Goal: Information Seeking & Learning: Learn about a topic

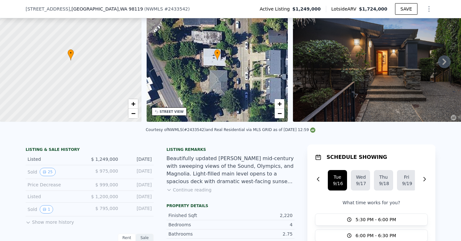
scroll to position [38, 0]
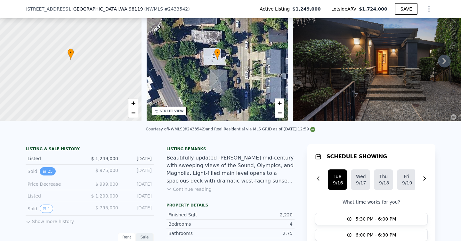
click at [50, 174] on button "25" at bounding box center [48, 171] width 16 height 8
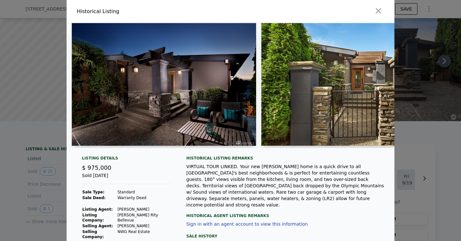
click at [38, 178] on div at bounding box center [230, 120] width 461 height 241
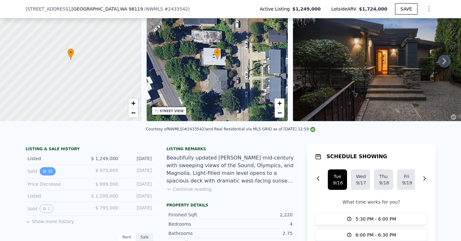
click at [50, 174] on button "25" at bounding box center [48, 171] width 16 height 8
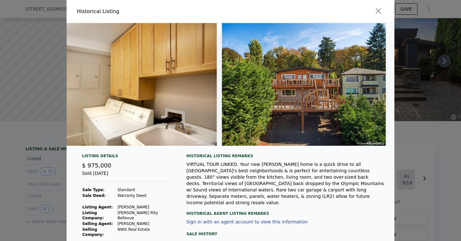
scroll to position [0, 4299]
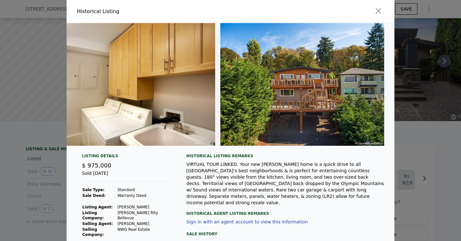
click at [435, 110] on div at bounding box center [230, 120] width 461 height 241
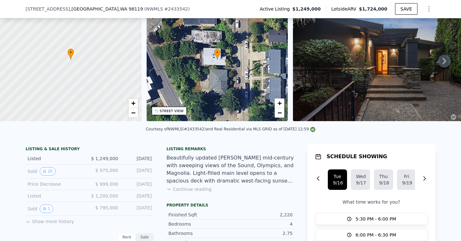
click at [353, 81] on img at bounding box center [385, 59] width 184 height 123
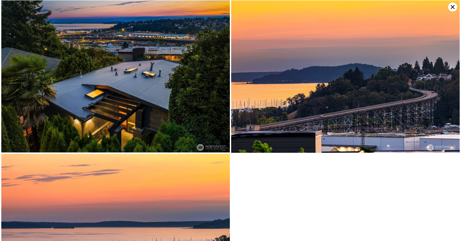
scroll to position [2767, 0]
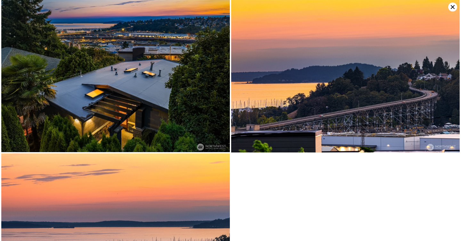
click at [453, 7] on icon at bounding box center [453, 7] width 4 height 4
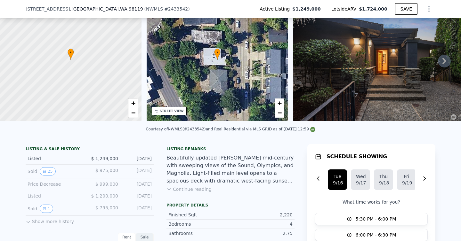
click at [66, 225] on div "LISTING & SALE HISTORY Listed $ 1,249,000 [DATE] Sold 25 $ 975,000 [DATE] Price…" at bounding box center [90, 186] width 128 height 79
click at [66, 223] on button "Show more history" at bounding box center [50, 220] width 48 height 9
click at [45, 213] on button "1" at bounding box center [46, 209] width 13 height 8
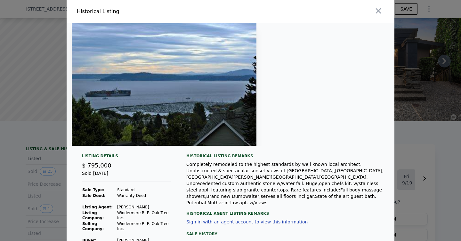
click at [36, 189] on div at bounding box center [230, 120] width 461 height 241
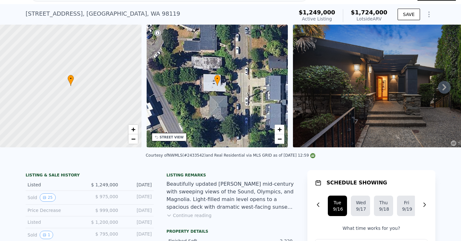
scroll to position [0, 0]
